Goal: Task Accomplishment & Management: Manage account settings

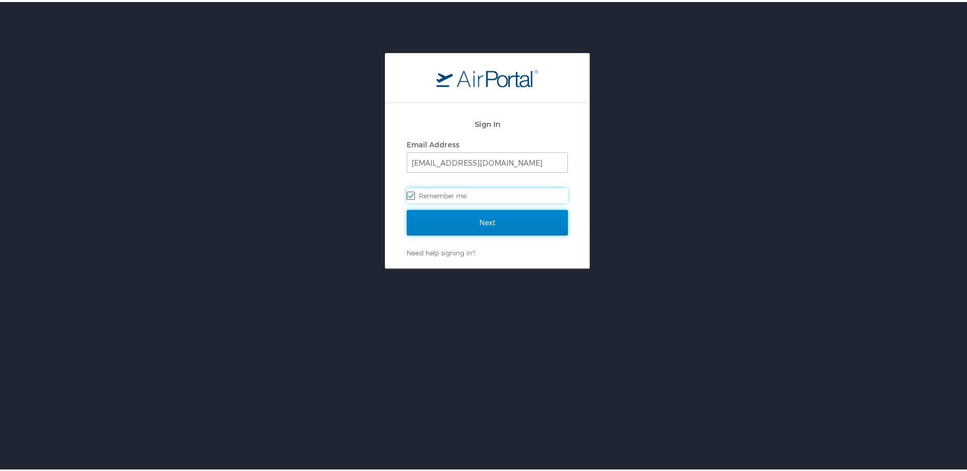
click at [467, 220] on input "Next" at bounding box center [487, 220] width 161 height 25
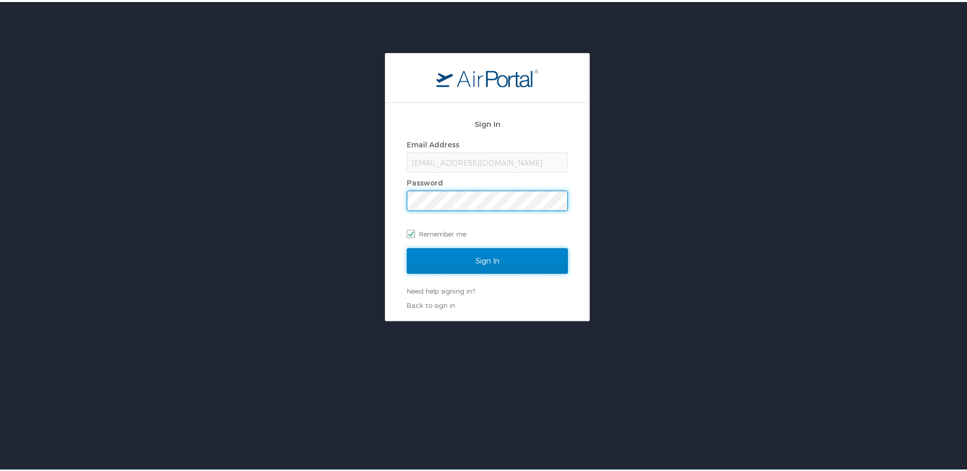
click at [475, 255] on input "Sign In" at bounding box center [487, 258] width 161 height 25
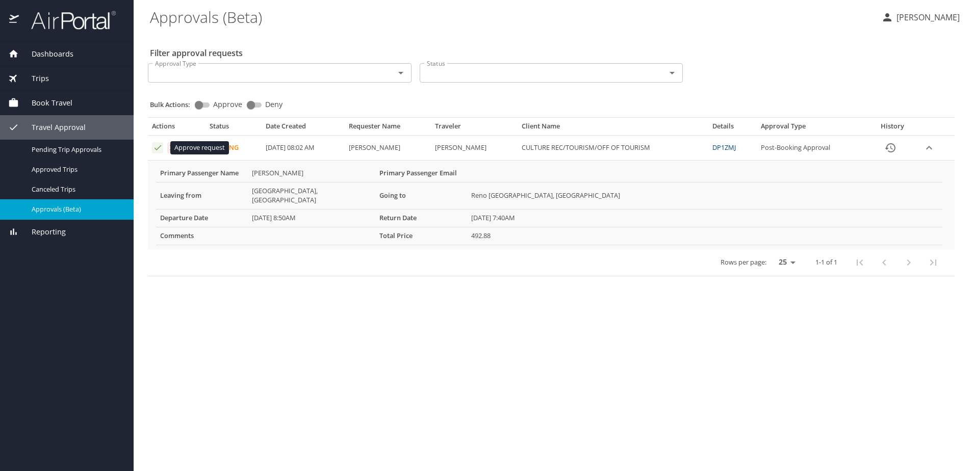
click at [161, 149] on icon "Approval table" at bounding box center [158, 148] width 10 height 10
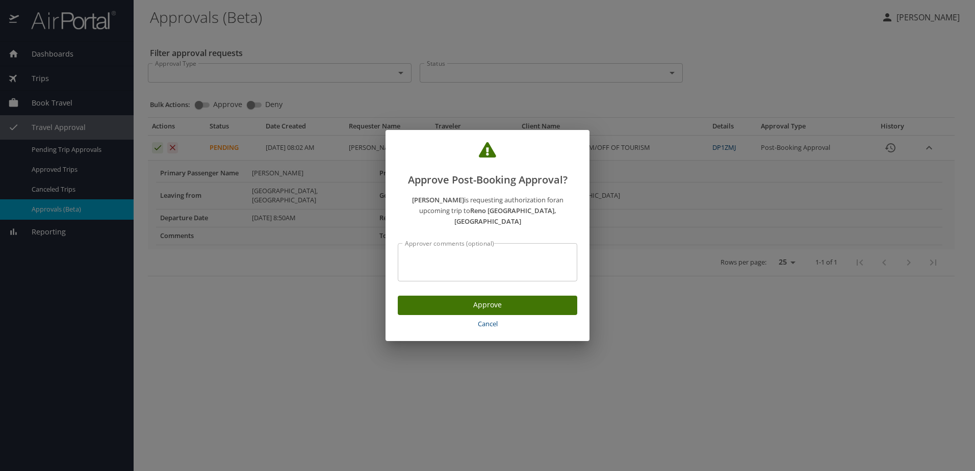
click at [423, 299] on span "Approve" at bounding box center [487, 305] width 163 height 13
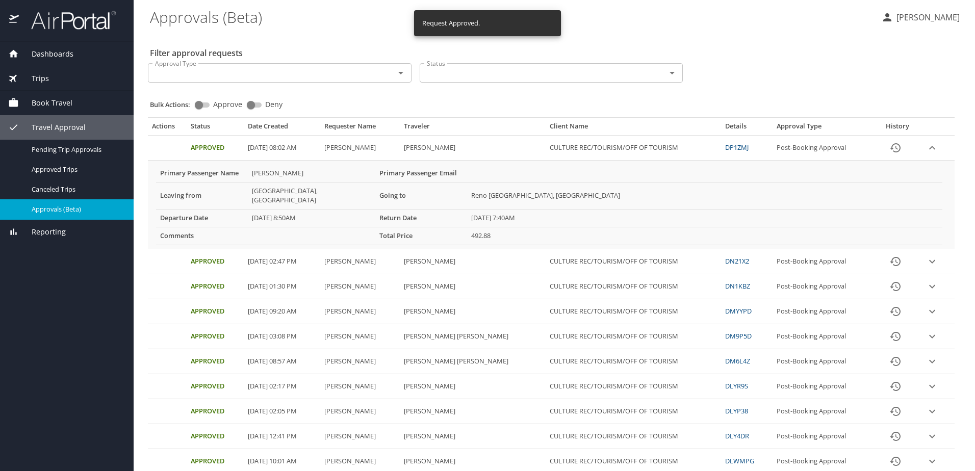
click at [931, 17] on p "Kasia Dizer" at bounding box center [926, 17] width 66 height 12
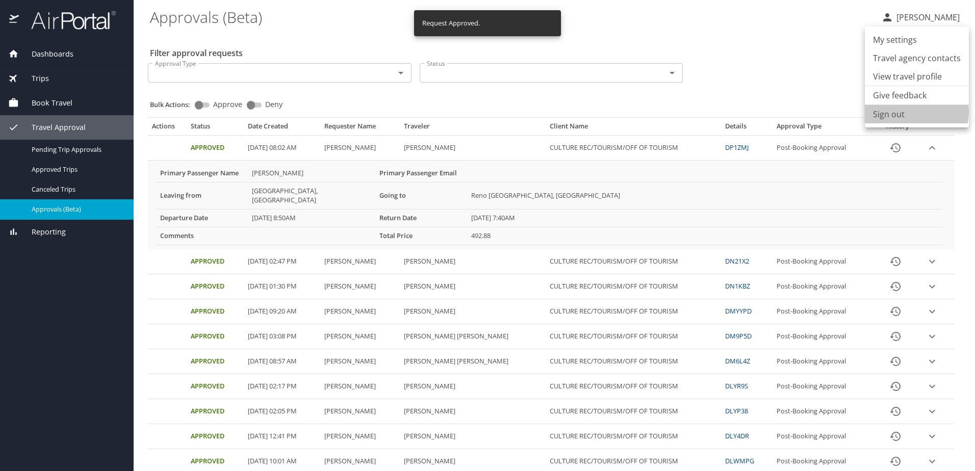
click at [911, 112] on li "Sign out" at bounding box center [916, 114] width 104 height 18
